Goal: Transaction & Acquisition: Obtain resource

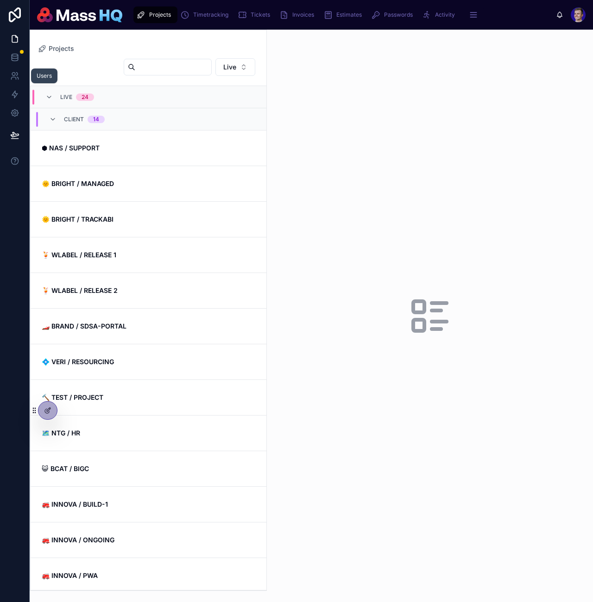
click at [13, 73] on icon at bounding box center [14, 75] width 9 height 9
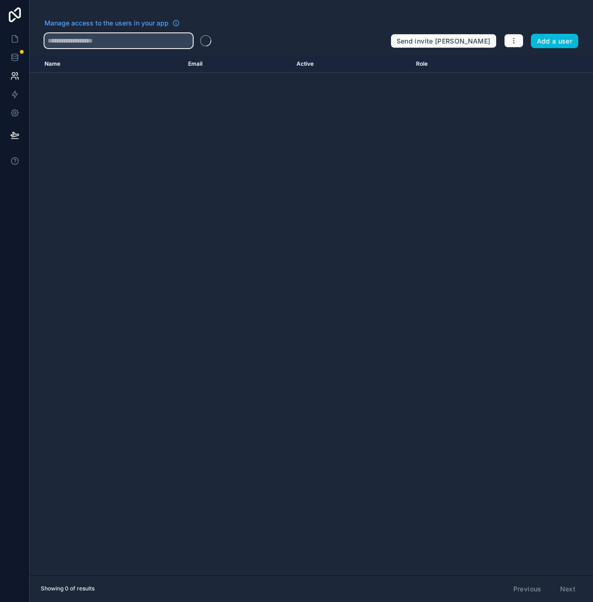
click at [82, 41] on input "text" at bounding box center [118, 40] width 148 height 15
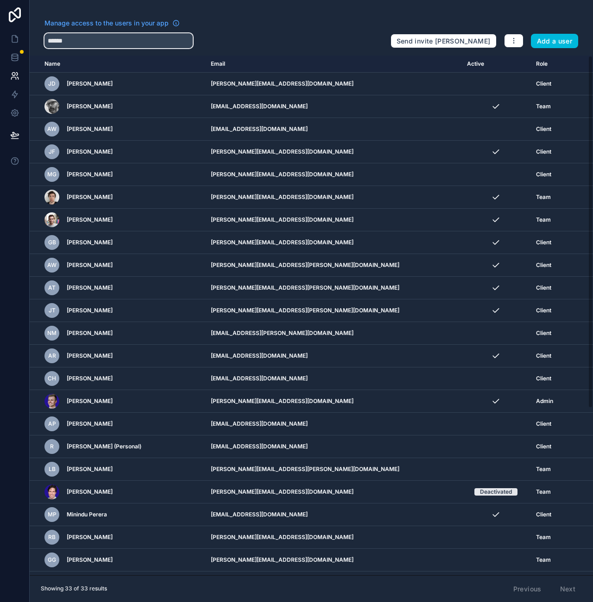
type input "******"
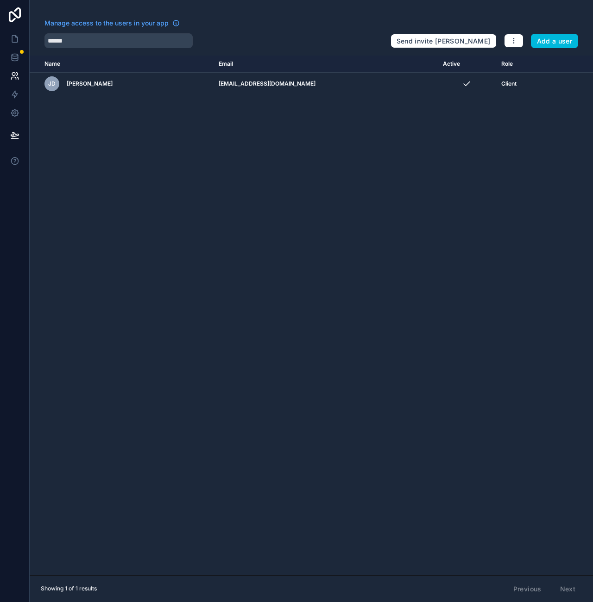
click at [0, 0] on icon "scrollable content" at bounding box center [0, 0] width 0 height 0
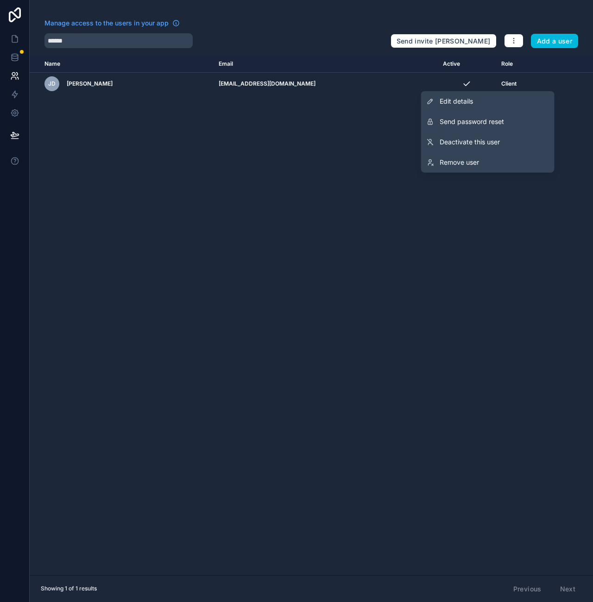
click at [481, 119] on span "Send password reset" at bounding box center [471, 121] width 64 height 9
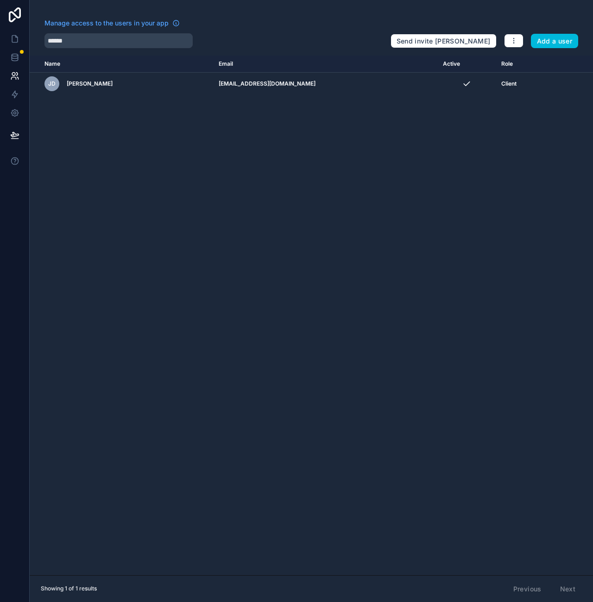
click at [9, 33] on link at bounding box center [14, 39] width 29 height 19
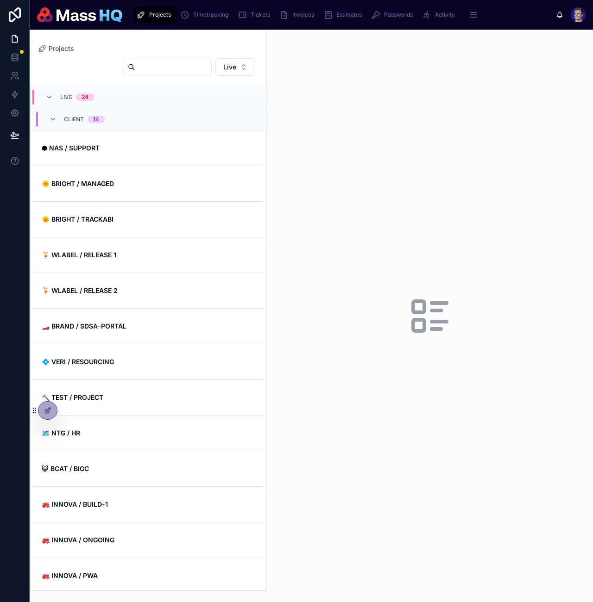
click at [390, 15] on span "Passwords" at bounding box center [398, 14] width 29 height 7
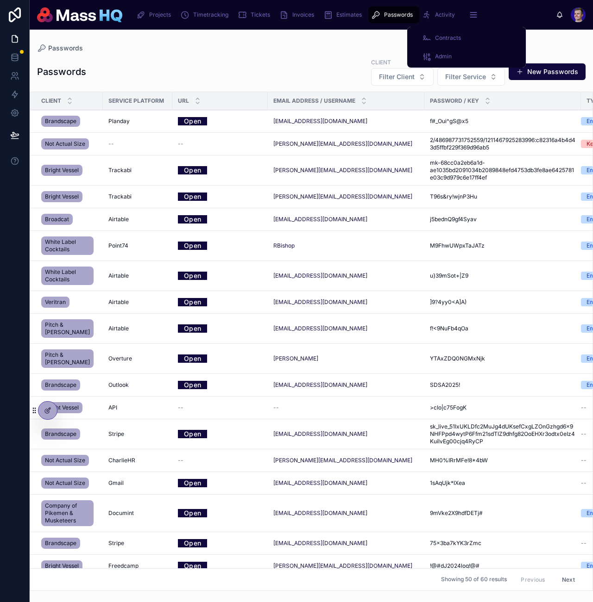
click at [443, 37] on span "Contracts" at bounding box center [448, 37] width 26 height 7
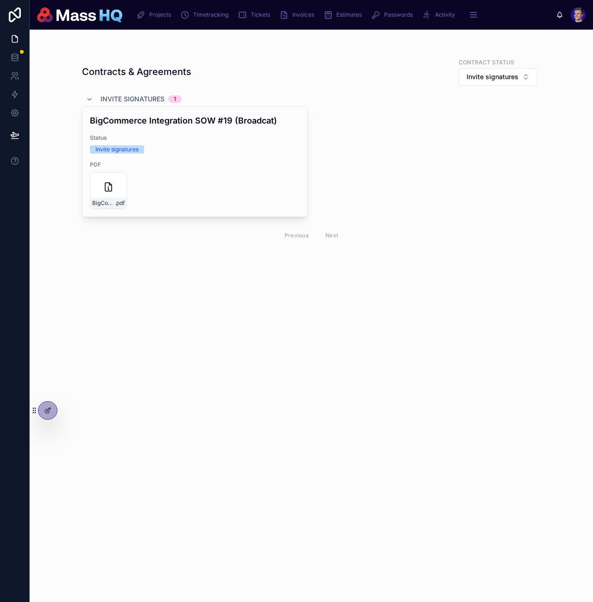
drag, startPoint x: 369, startPoint y: 413, endPoint x: 364, endPoint y: 334, distance: 79.3
click at [369, 411] on div "Contracts & Agreements Contract status Invite signatures Invite signatures 1 Bi…" at bounding box center [311, 316] width 563 height 573
click at [201, 169] on div "PDF BigCommerce-Integration-SOW-(v2.0) .pdf" at bounding box center [195, 185] width 210 height 48
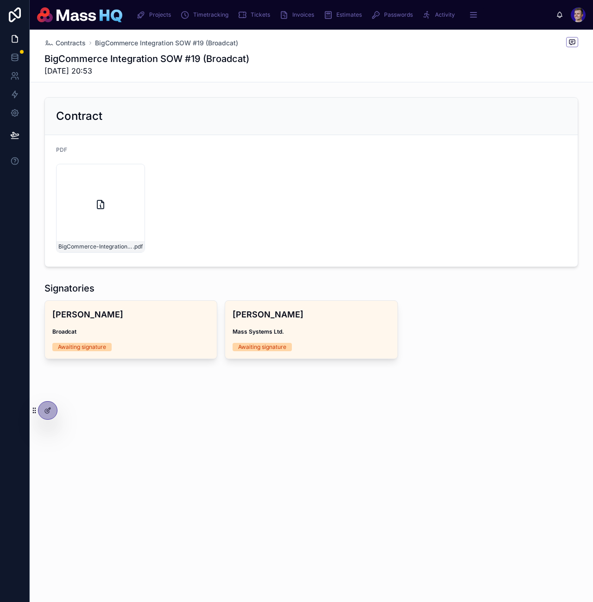
click at [85, 201] on div "BigCommerce-Integration-SOW-(v2.0) .pdf" at bounding box center [100, 208] width 89 height 89
drag, startPoint x: 288, startPoint y: 202, endPoint x: 289, endPoint y: 207, distance: 5.1
click at [288, 203] on div "BigCommerce-Integration-SOW-(v2.0) .pdf" at bounding box center [311, 208] width 510 height 89
click at [0, 0] on span "Sign" at bounding box center [0, 0] width 0 height 0
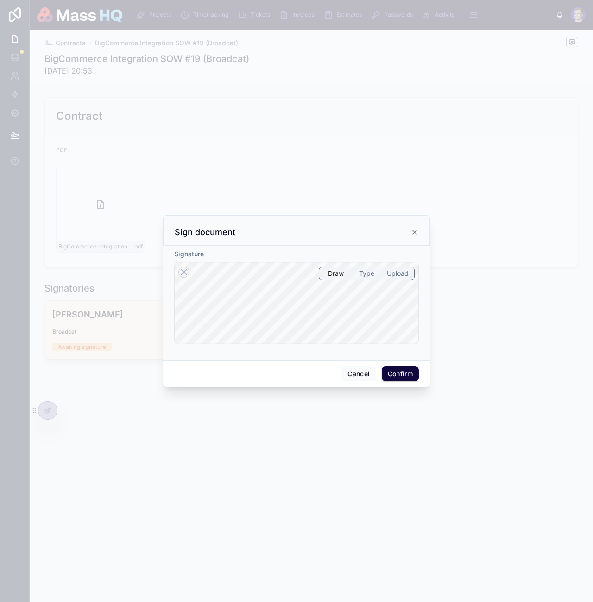
click at [187, 273] on icon at bounding box center [183, 272] width 11 height 11
click at [405, 372] on button "Confirm" at bounding box center [399, 374] width 37 height 15
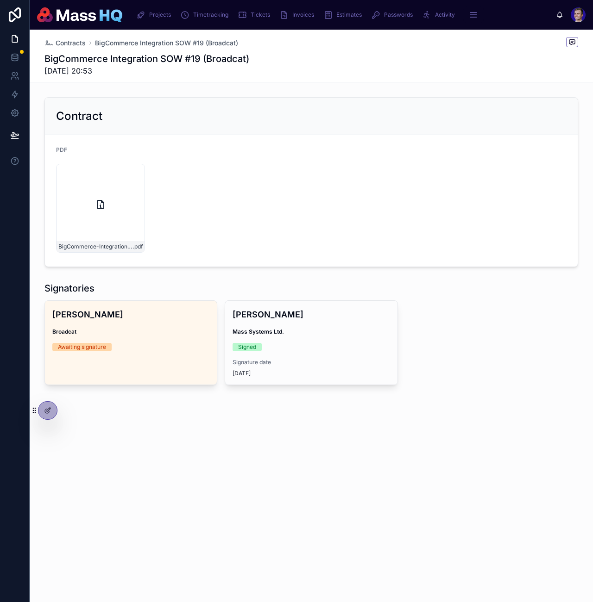
click at [532, 358] on div "[PERSON_NAME] Broadcat Awaiting signature [PERSON_NAME] Mass Systems Ltd. Signe…" at bounding box center [310, 342] width 533 height 85
click at [290, 110] on div "Contract" at bounding box center [311, 116] width 510 height 15
click at [390, 13] on span "Passwords" at bounding box center [398, 14] width 29 height 7
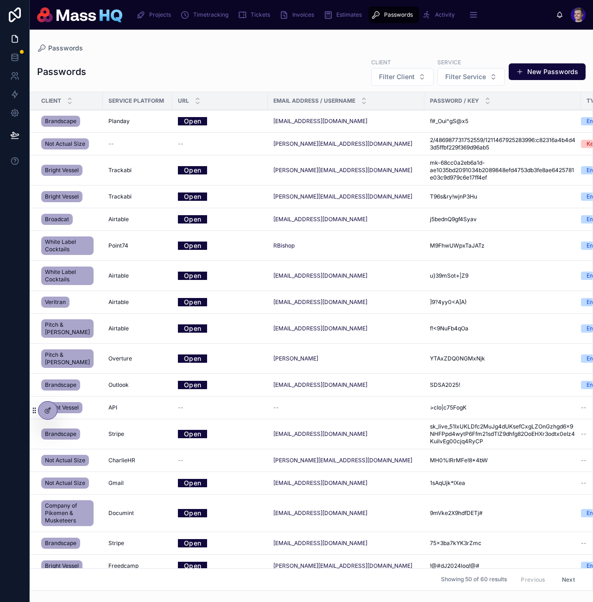
click at [393, 69] on button "Filter Client" at bounding box center [402, 77] width 63 height 18
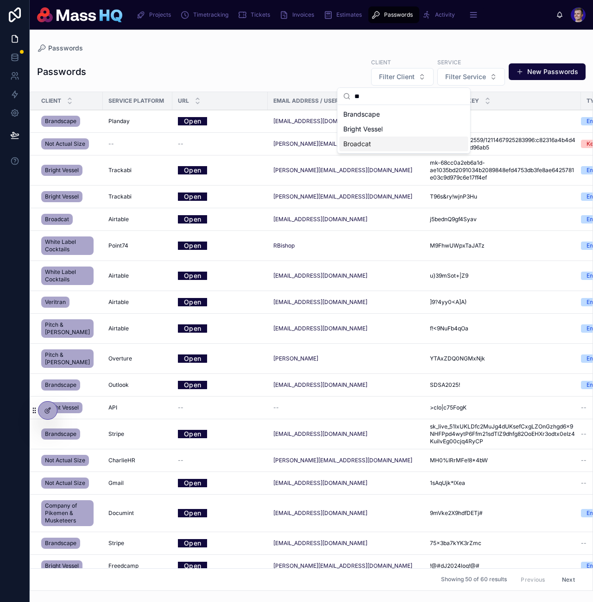
type input "**"
click at [377, 138] on div "Broadcat" at bounding box center [403, 144] width 129 height 15
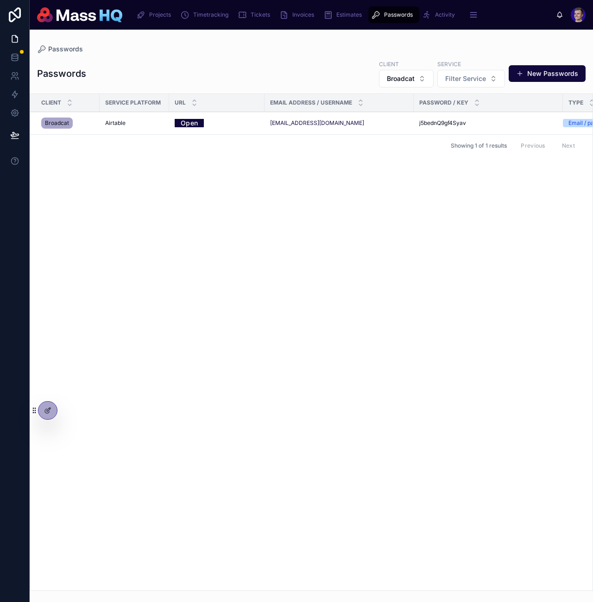
click at [0, 0] on icon at bounding box center [0, 0] width 0 height 0
